Goal: Transaction & Acquisition: Download file/media

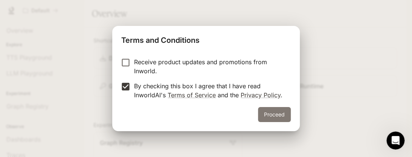
click at [280, 116] on button "Proceed" at bounding box center [274, 114] width 33 height 15
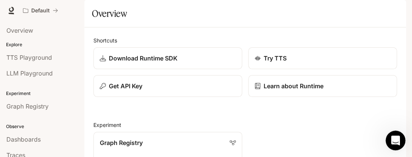
click at [398, 138] on icon "Open Intercom Messenger" at bounding box center [394, 140] width 12 height 12
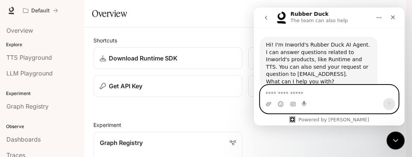
click at [297, 94] on textarea "Ask a question…" at bounding box center [329, 91] width 138 height 13
paste textarea "**********"
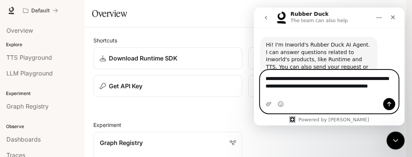
type textarea "**********"
click at [390, 106] on icon "Send a message…" at bounding box center [389, 104] width 6 height 6
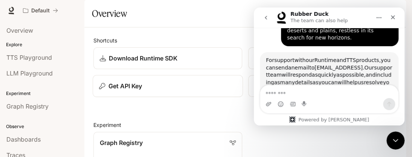
scroll to position [100, 0]
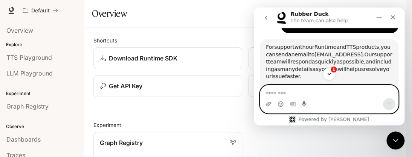
click at [303, 105] on icon "Start recording" at bounding box center [304, 104] width 6 height 6
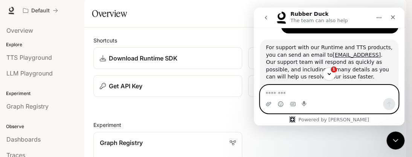
scroll to position [1, 0]
click at [333, 69] on span "1" at bounding box center [333, 69] width 7 height 7
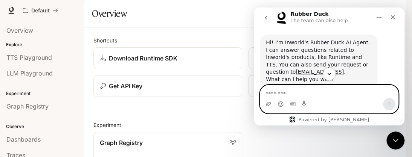
scroll to position [0, 0]
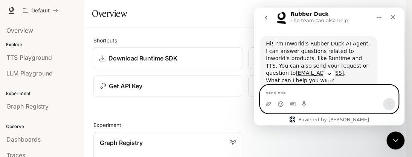
click at [136, 63] on p "Download Runtime SDK" at bounding box center [142, 58] width 69 height 9
click at [254, 89] on icon at bounding box center [257, 86] width 6 height 6
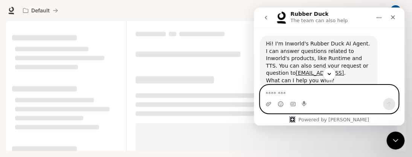
click at [311, 119] on div "Powered by [PERSON_NAME]" at bounding box center [328, 120] width 91 height 6
click at [321, 119] on div "Powered by [PERSON_NAME]" at bounding box center [328, 120] width 91 height 6
click at [395, 135] on icon "Close Intercom Messenger" at bounding box center [394, 139] width 9 height 9
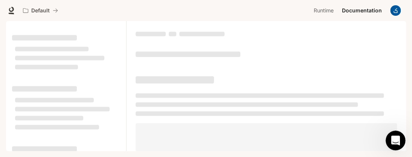
scroll to position [169, 0]
click at [395, 139] on icon "Open Intercom Messenger" at bounding box center [393, 140] width 5 height 6
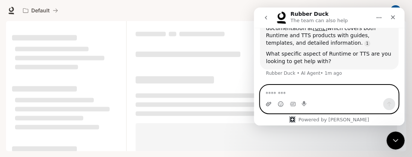
click at [267, 105] on icon "Upload attachment" at bounding box center [268, 104] width 6 height 6
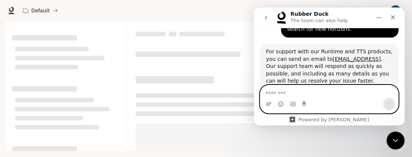
scroll to position [93, 0]
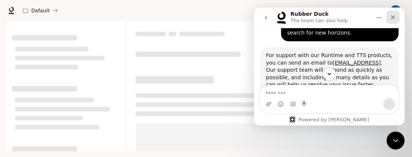
drag, startPoint x: 393, startPoint y: 19, endPoint x: 639, endPoint y: 33, distance: 246.2
click at [393, 19] on icon "Close" at bounding box center [393, 17] width 6 height 6
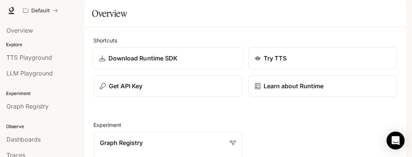
click at [106, 63] on div "Download Runtime SDK" at bounding box center [167, 58] width 137 height 9
